Goal: Task Accomplishment & Management: Manage account settings

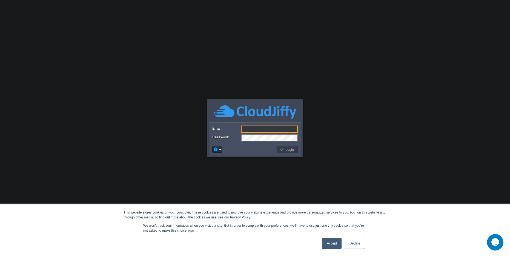
click at [247, 130] on input "Email:" at bounding box center [269, 128] width 57 height 7
paste input "sanjay.agrawal@iwcts.com"
click at [290, 149] on button "Login" at bounding box center [288, 149] width 16 height 5
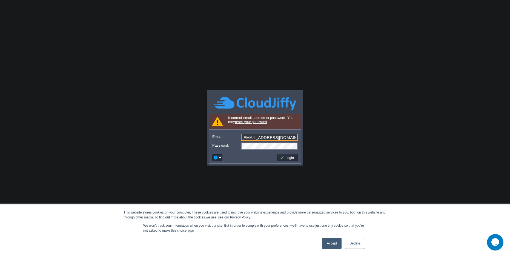
drag, startPoint x: 270, startPoint y: 136, endPoint x: 234, endPoint y: 136, distance: 35.9
click at [234, 136] on div "Email: sanjay.agrawal@iwcts.com" at bounding box center [254, 138] width 85 height 8
type input "bhavesh.akhade@iwcts.com"
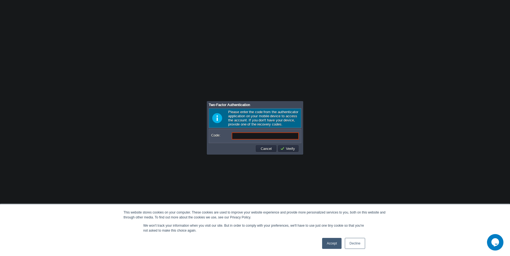
click at [272, 131] on form "Code:" at bounding box center [254, 136] width 91 height 13
click at [267, 137] on input "Code:" at bounding box center [265, 135] width 67 height 7
click at [265, 147] on button "Cancel" at bounding box center [266, 148] width 14 height 5
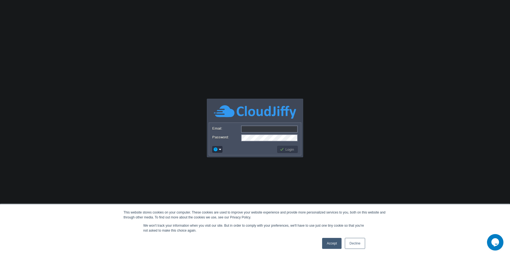
type input "bhavesh.akhade@iwcts.com"
